Goal: Information Seeking & Learning: Learn about a topic

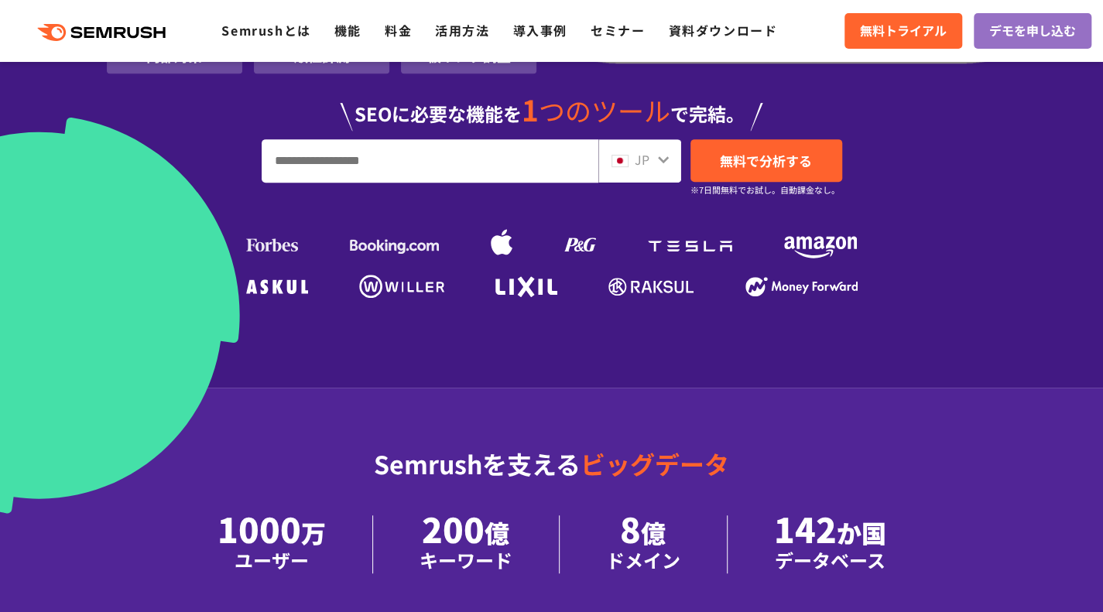
scroll to position [348, 0]
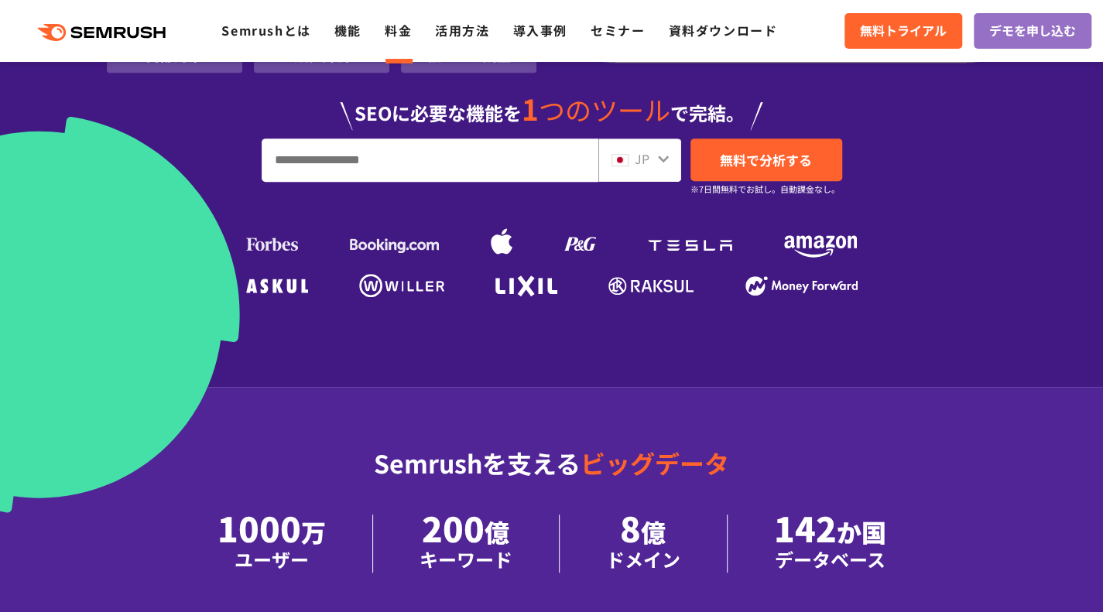
click at [402, 39] on li "料金" at bounding box center [398, 31] width 27 height 20
click at [399, 31] on link "料金" at bounding box center [398, 30] width 27 height 19
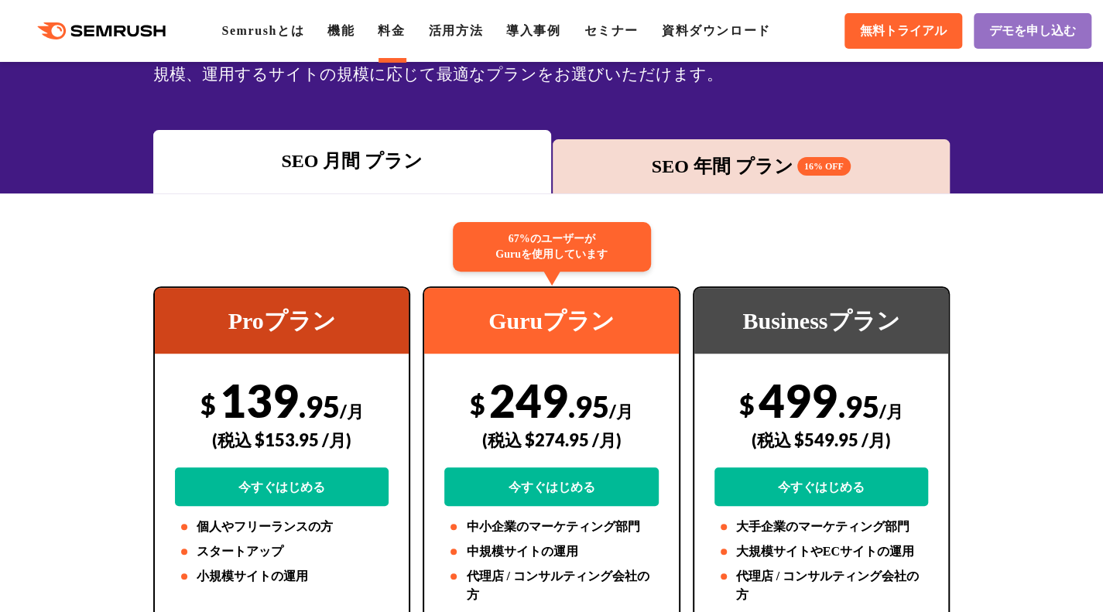
scroll to position [158, 0]
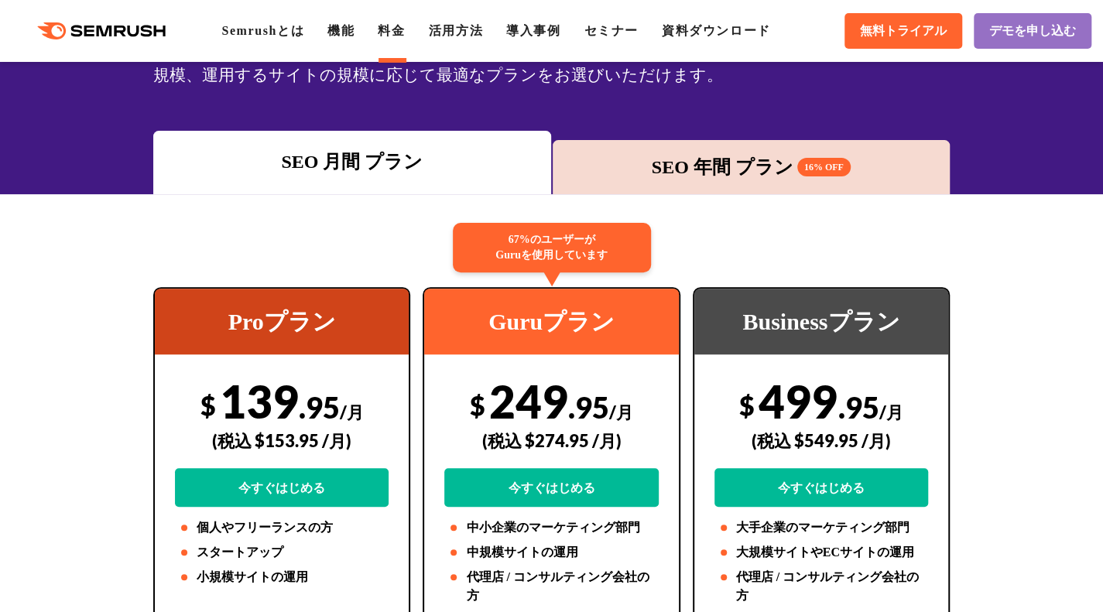
click at [706, 162] on div "SEO 年間 プラン 16% OFF" at bounding box center [750, 167] width 381 height 28
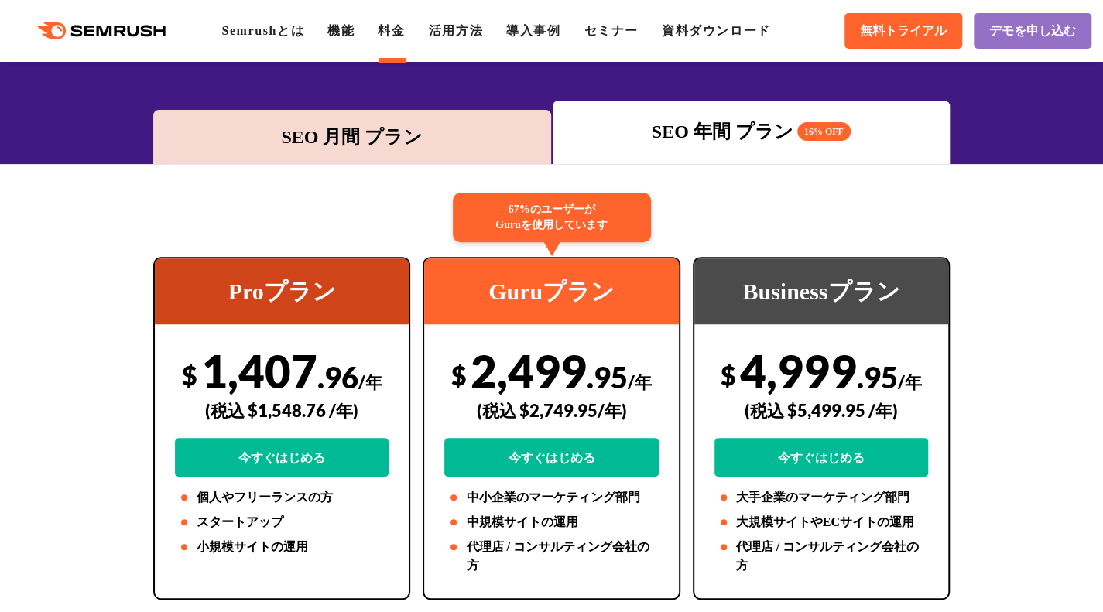
scroll to position [186, 0]
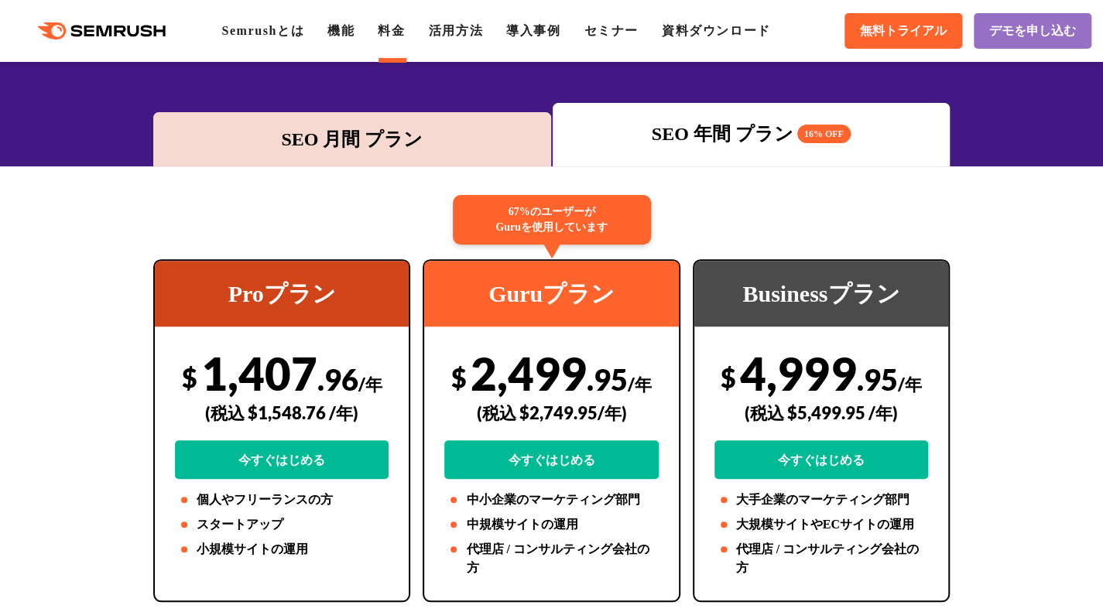
click at [421, 126] on div "SEO 月間 プラン" at bounding box center [351, 139] width 381 height 28
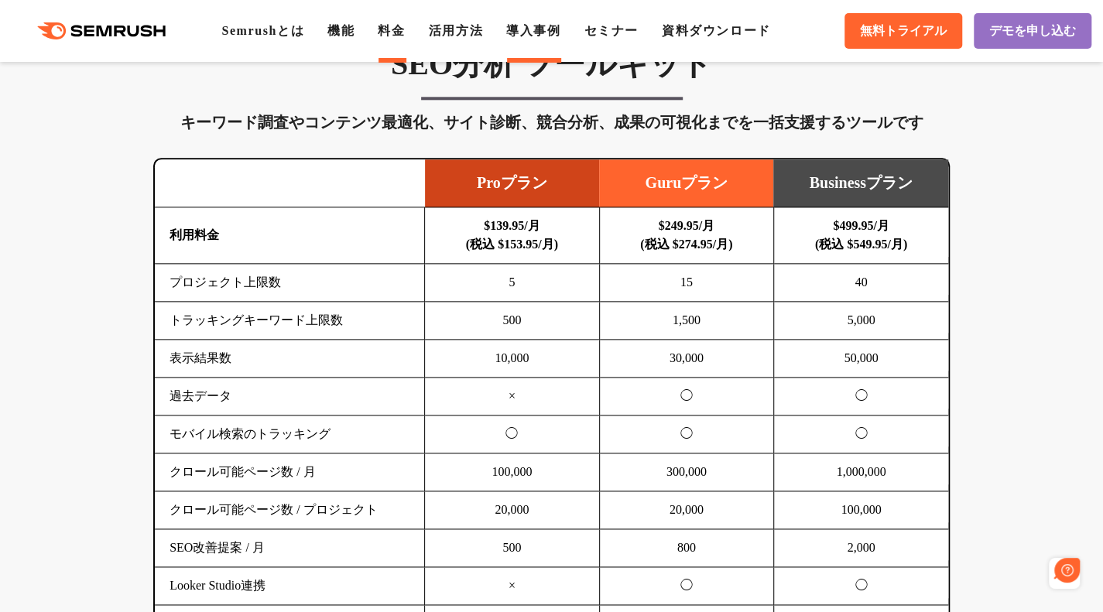
scroll to position [0, 0]
